Goal: Information Seeking & Learning: Learn about a topic

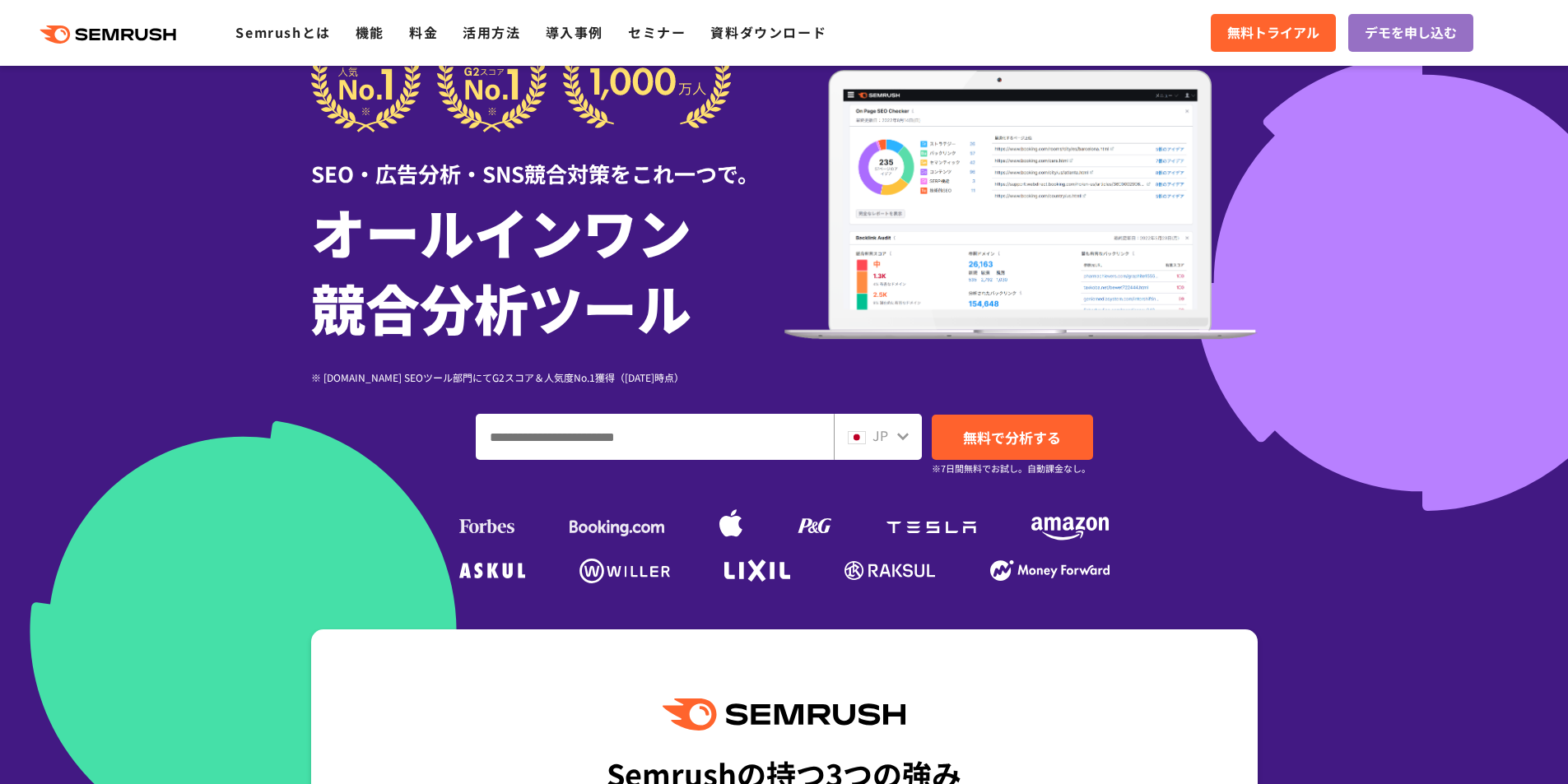
click at [697, 448] on input "ドメイン、キーワードまたはURLを入力してください" at bounding box center [654, 437] width 356 height 45
type input "*"
type input "**"
click at [1049, 426] on link "無料で分析する" at bounding box center [1012, 437] width 161 height 46
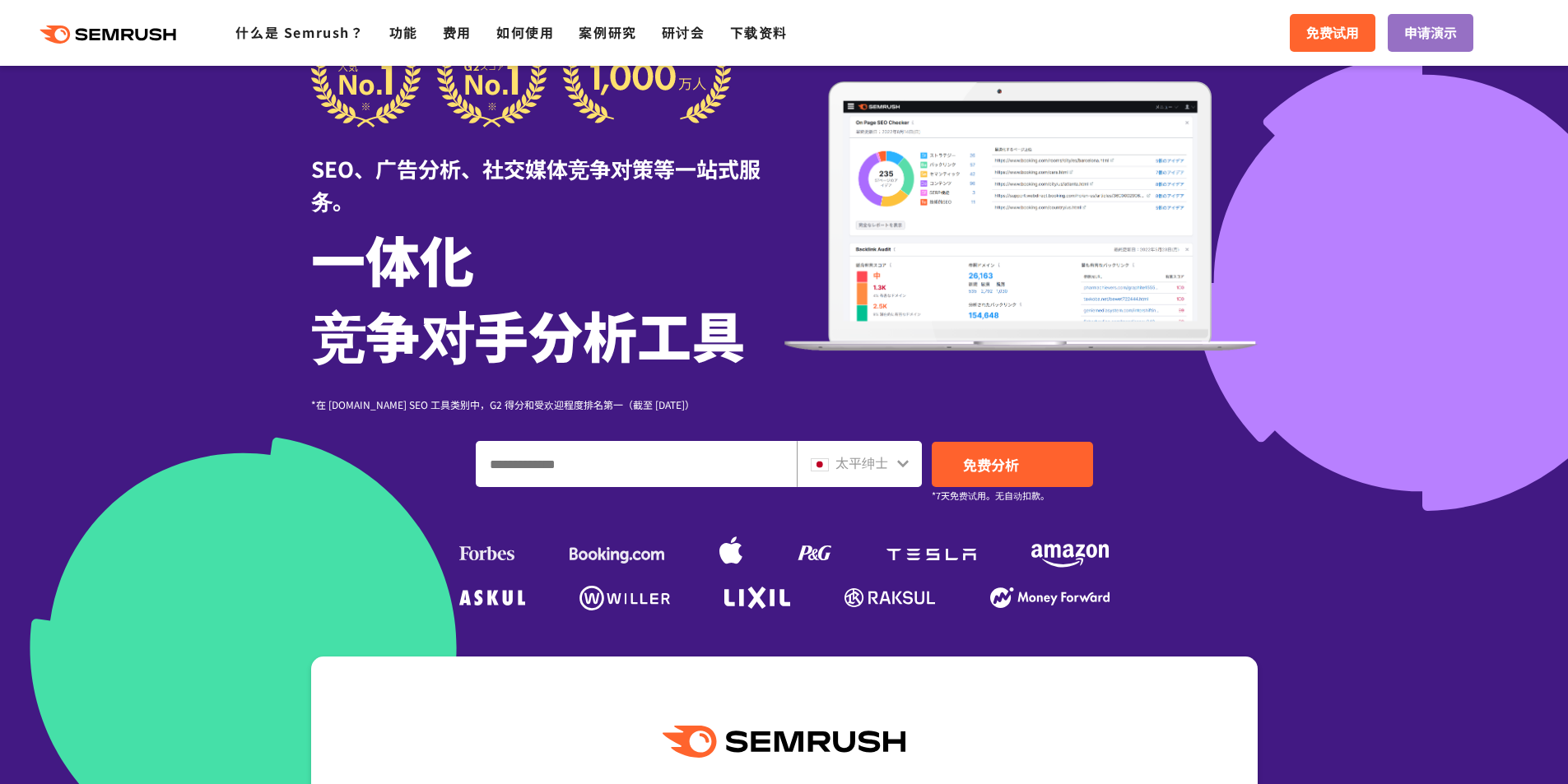
click at [868, 453] on font "太平绅士" at bounding box center [862, 462] width 53 height 20
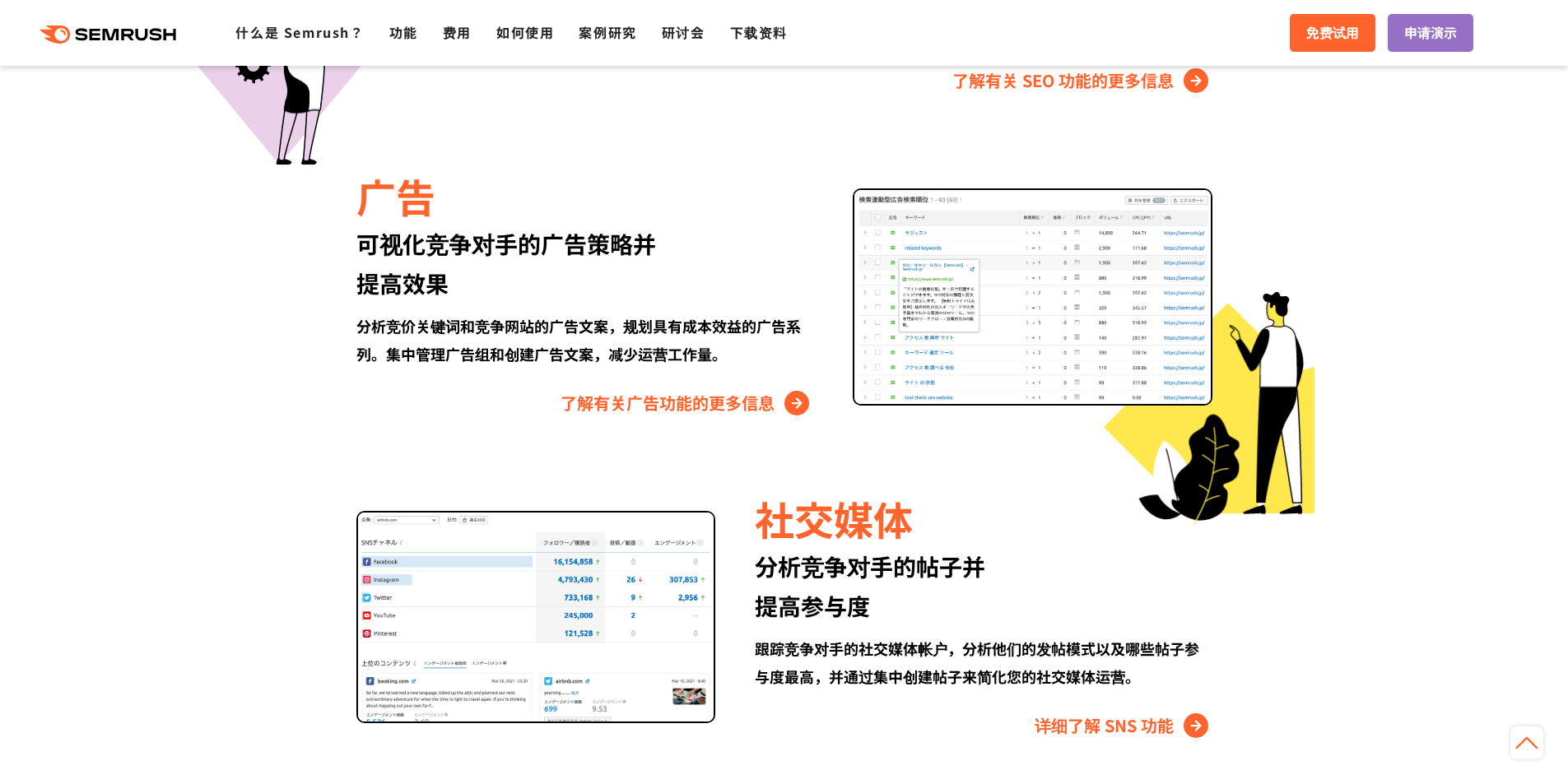
scroll to position [2061, 0]
